Goal: Task Accomplishment & Management: Use online tool/utility

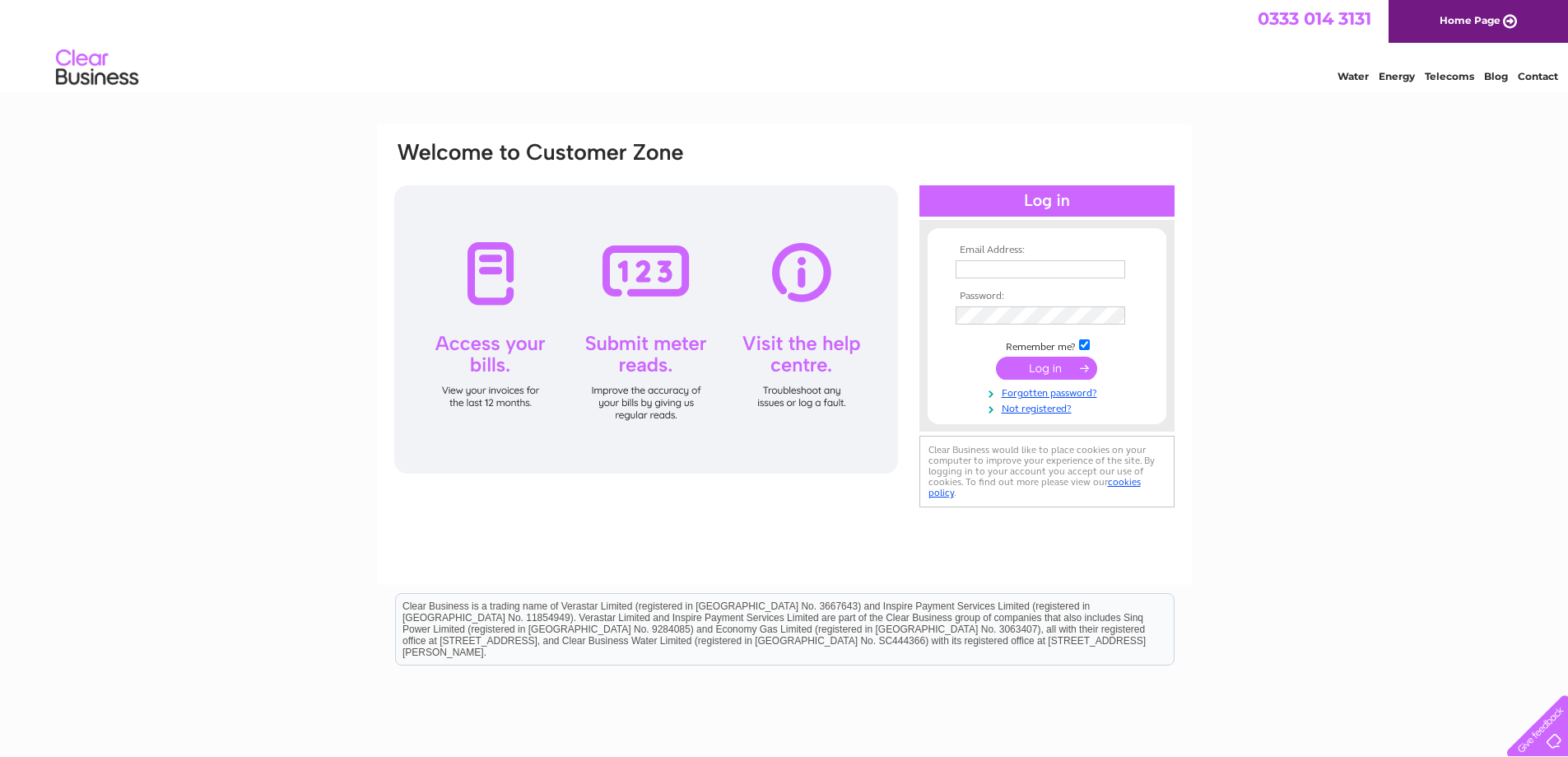
click at [982, 272] on input "text" at bounding box center [1040, 269] width 170 height 18
type input "jamesmcilraith@btinternet.com"
click at [1238, 290] on div "Email Address: jamesmcilraith@btinternet.com Password:" at bounding box center [784, 494] width 1568 height 742
click at [1033, 372] on input "submit" at bounding box center [1047, 368] width 101 height 23
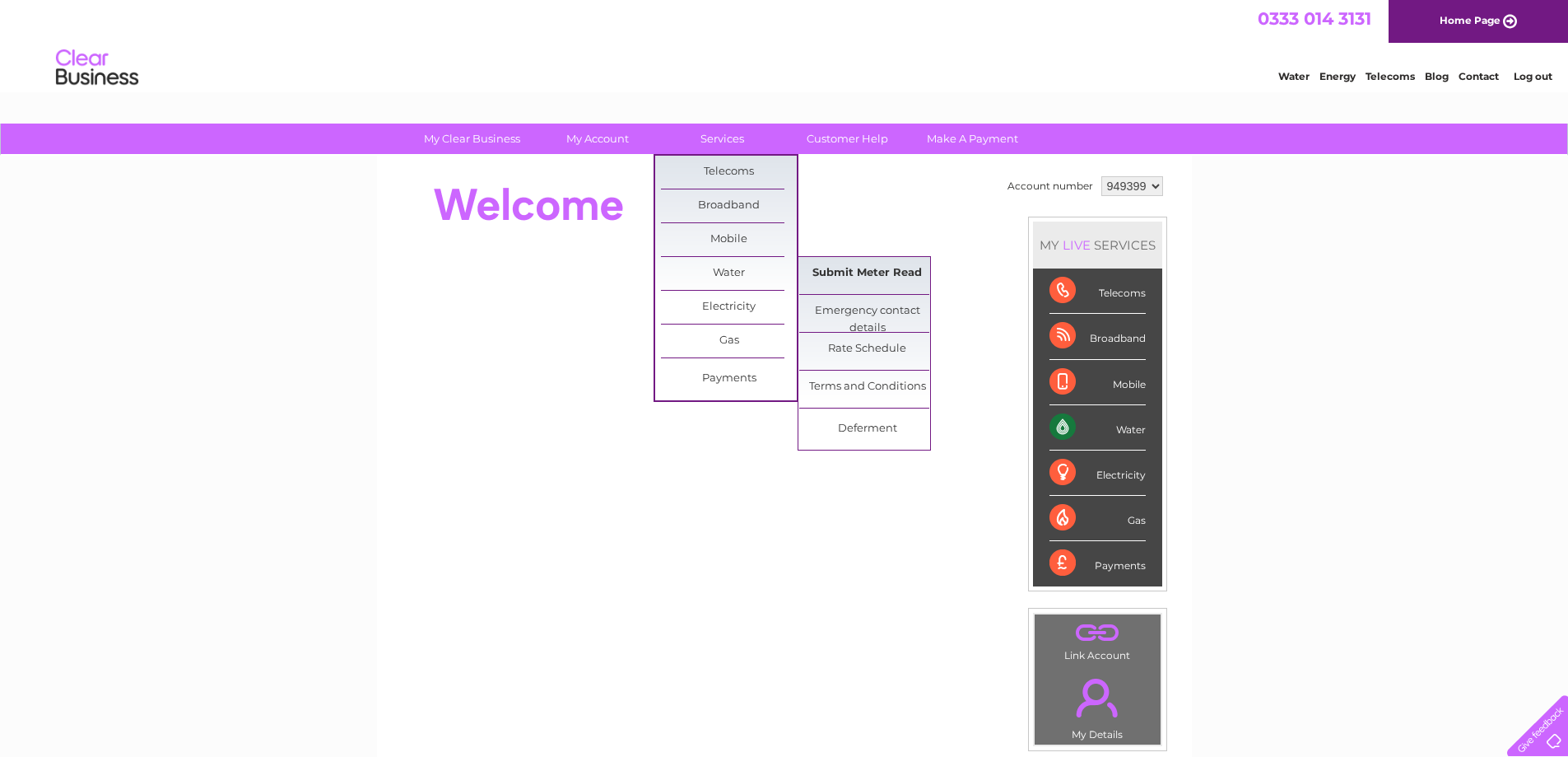
click at [886, 273] on link "Submit Meter Read" at bounding box center [867, 274] width 136 height 33
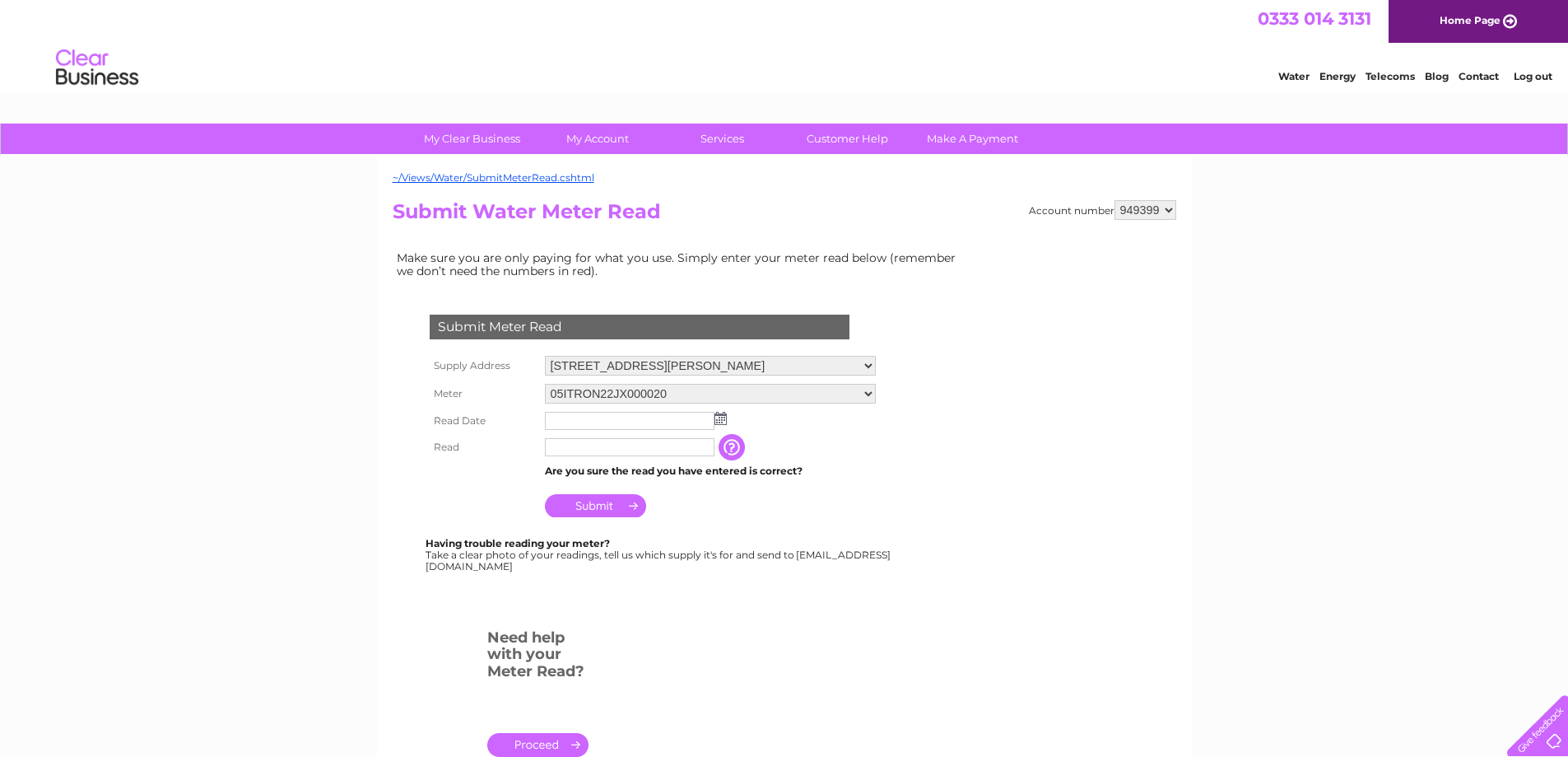
click at [721, 421] on img at bounding box center [720, 418] width 13 height 14
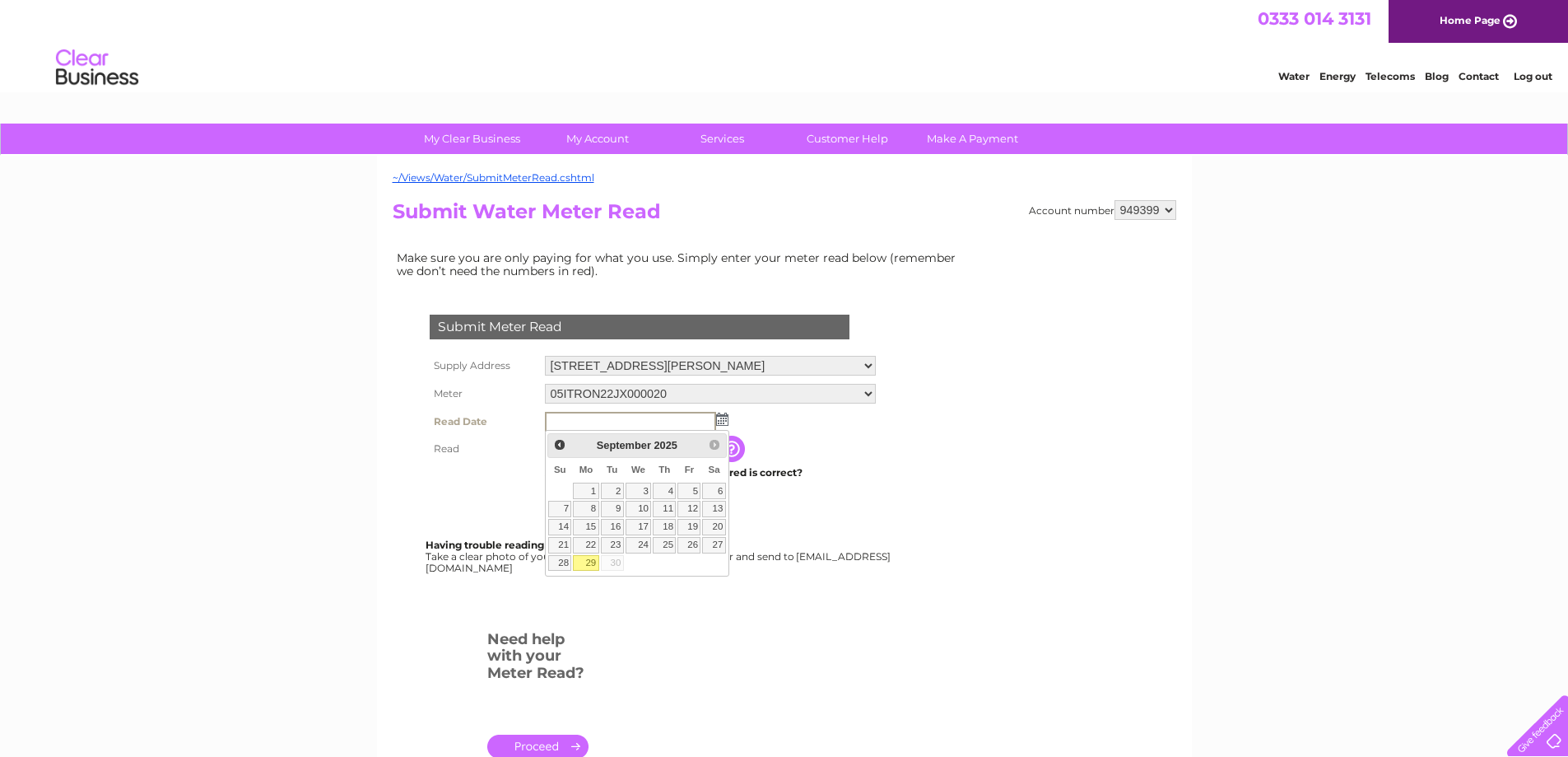
click at [589, 559] on link "29" at bounding box center [585, 563] width 25 height 16
type input "2025/09/29"
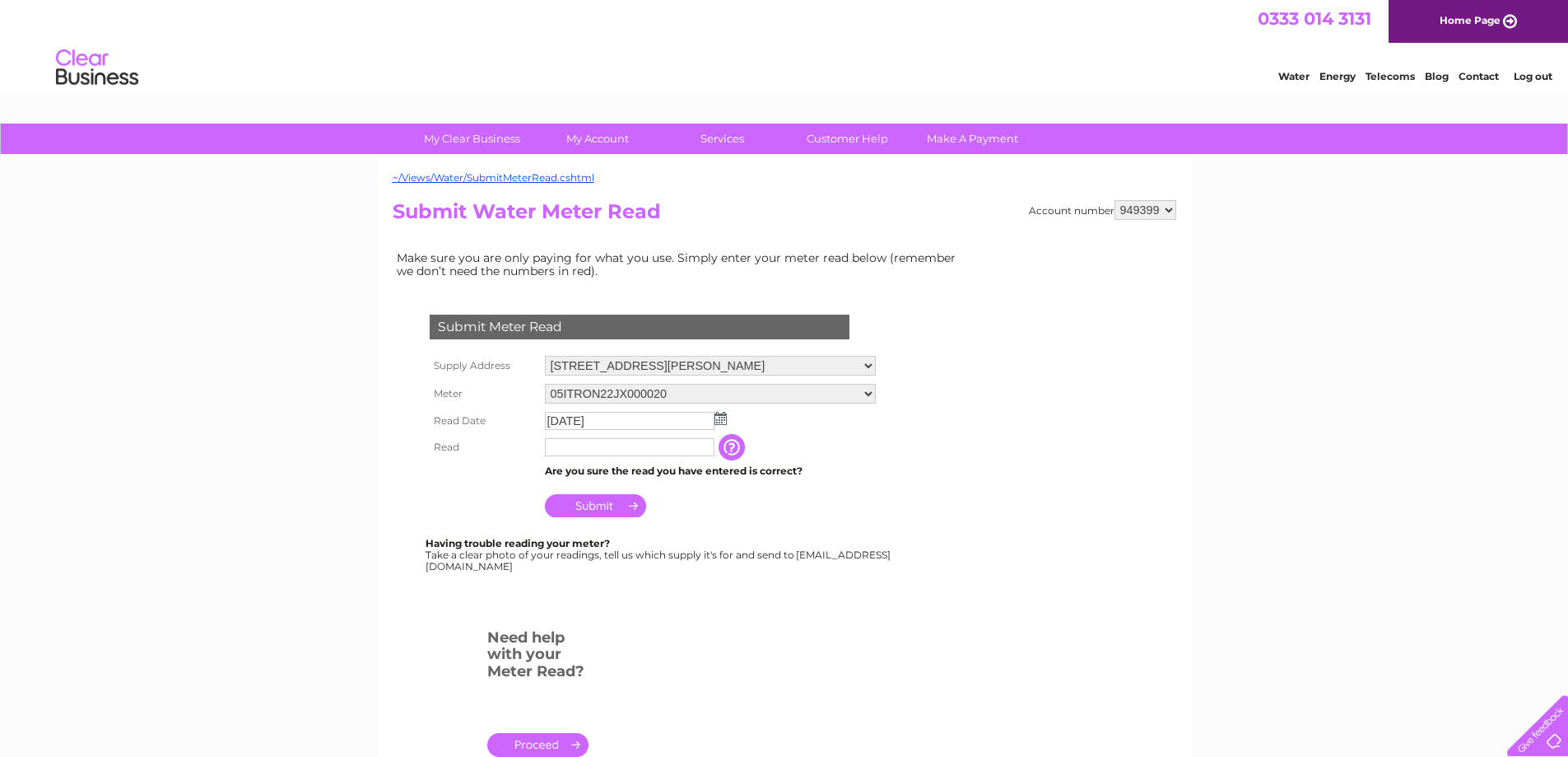
click at [595, 448] on input "text" at bounding box center [630, 446] width 170 height 18
type input "00918"
click at [596, 504] on input "Submit" at bounding box center [596, 506] width 101 height 23
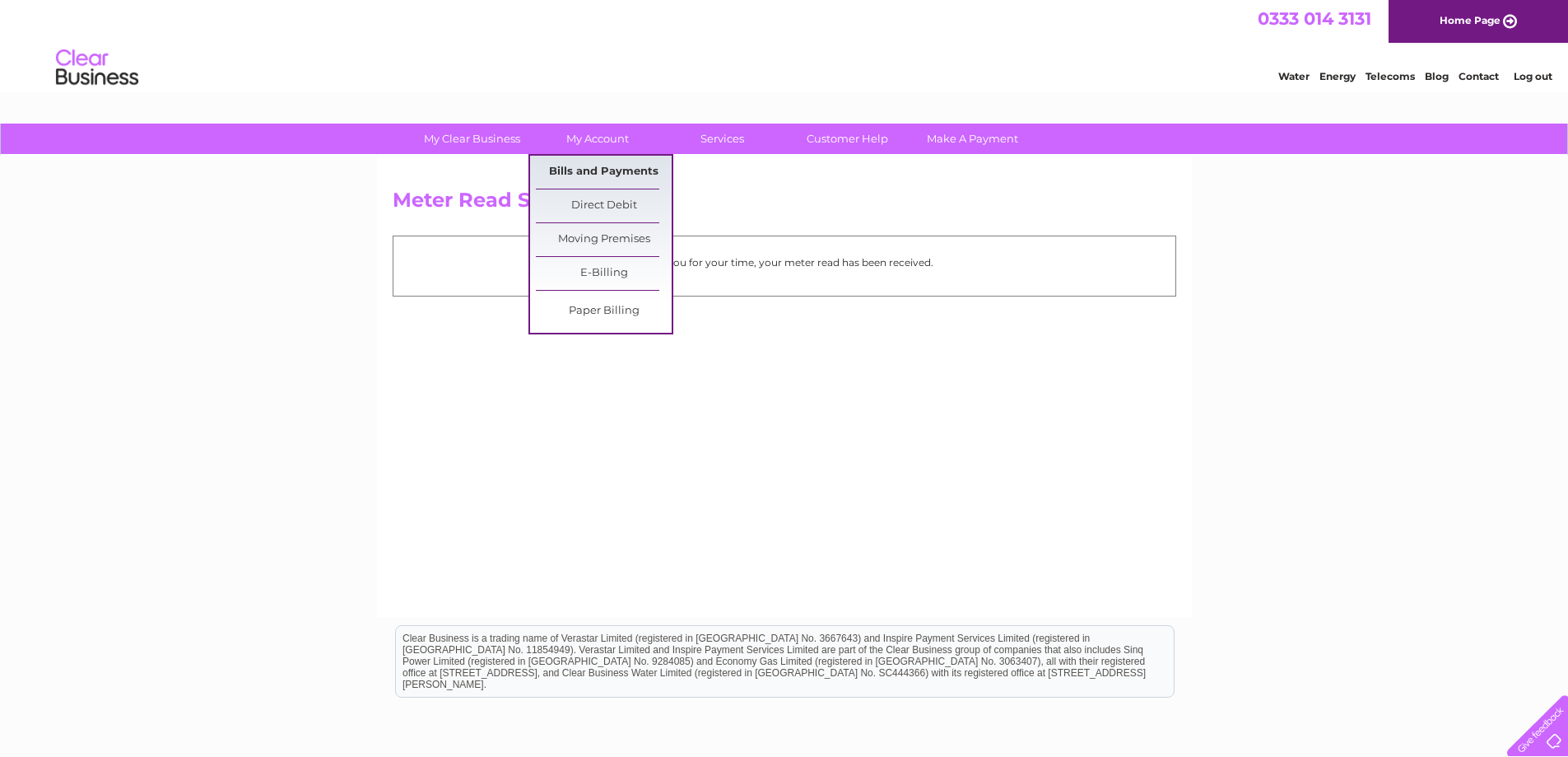
click at [604, 170] on link "Bills and Payments" at bounding box center [604, 172] width 136 height 33
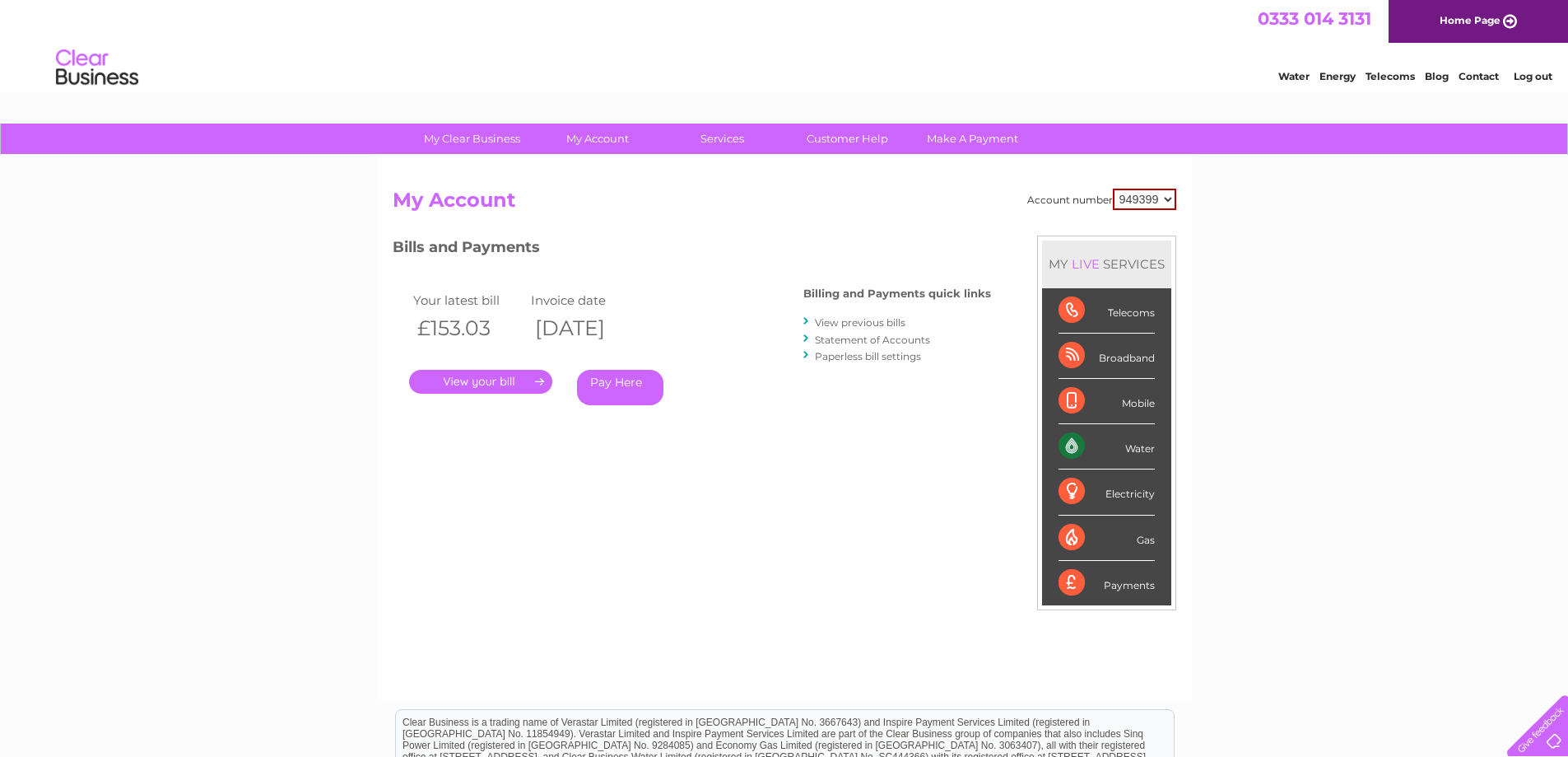
click at [1528, 78] on link "Log out" at bounding box center [1533, 76] width 39 height 13
